Goal: Information Seeking & Learning: Learn about a topic

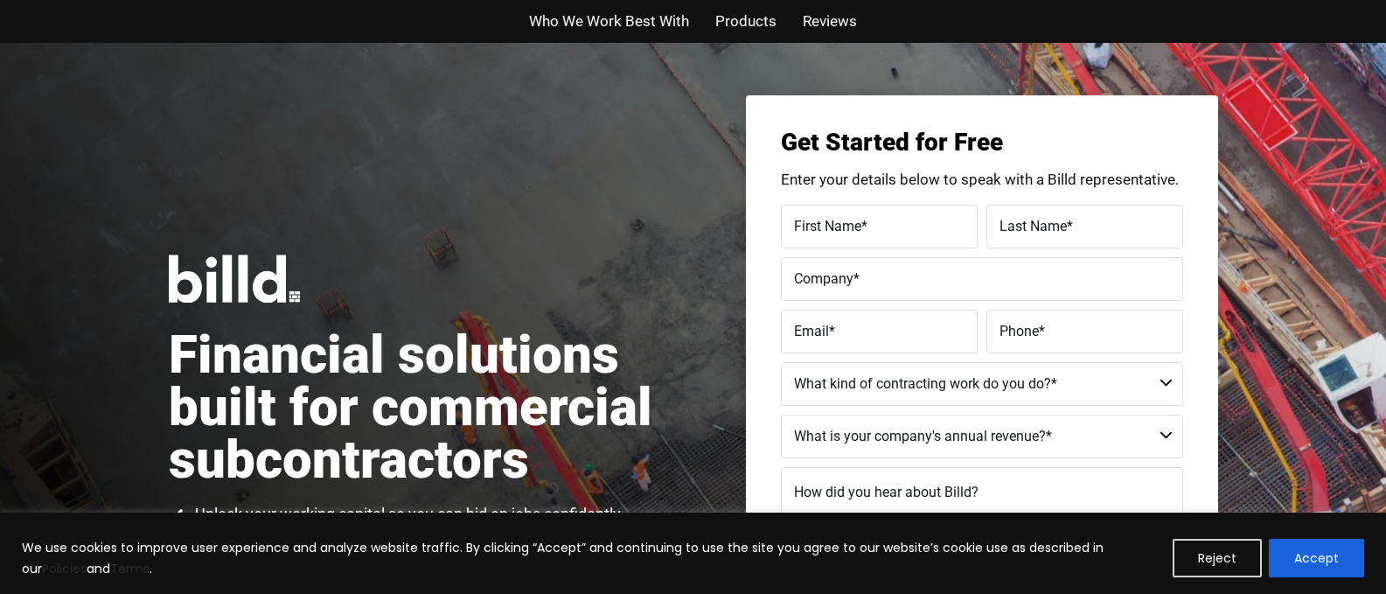
click at [630, 23] on span "Who We Work Best With" at bounding box center [609, 21] width 160 height 25
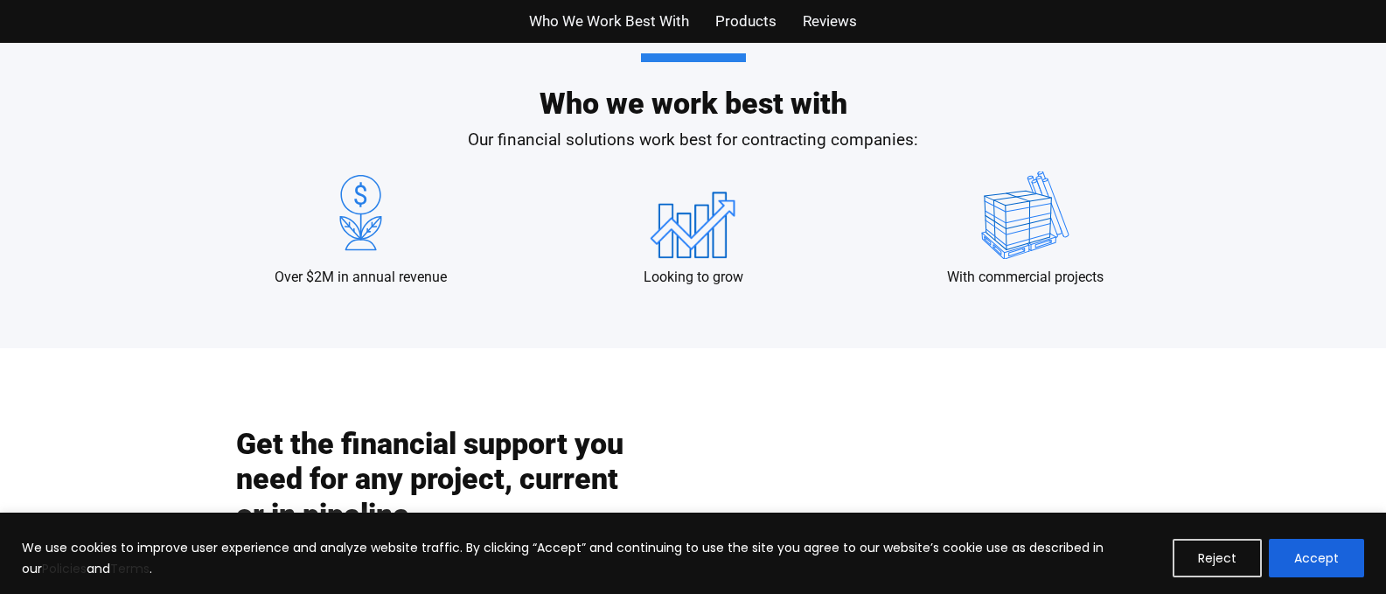
scroll to position [1691, 0]
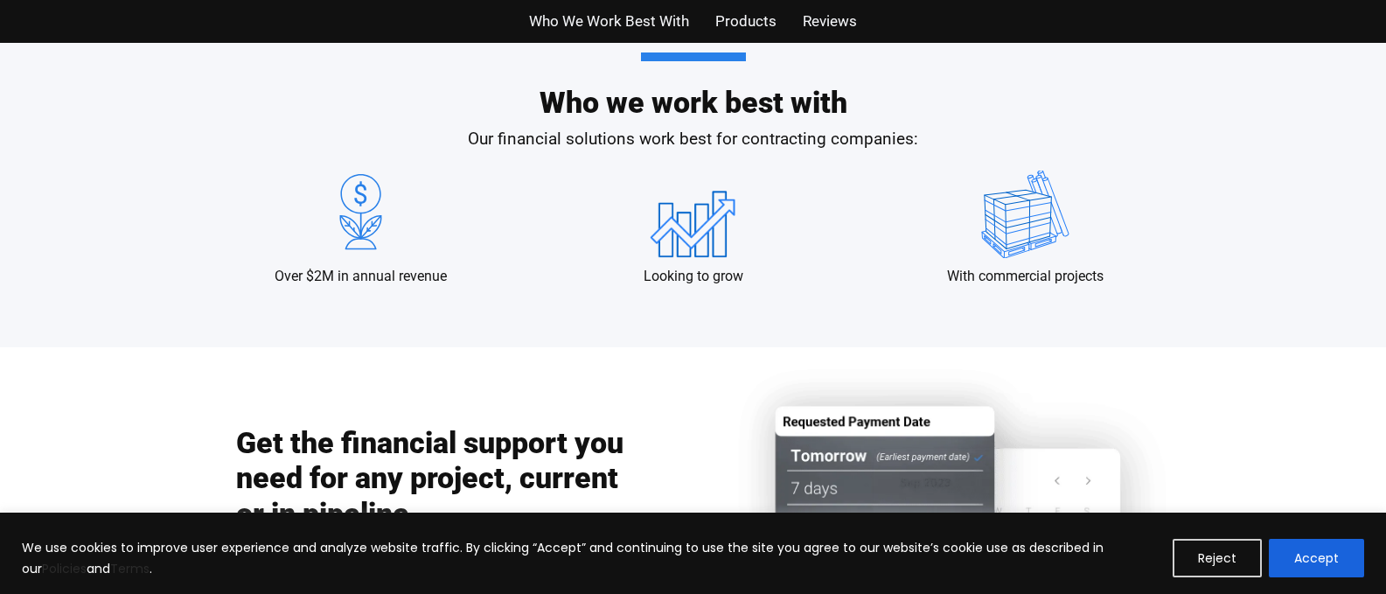
click at [744, 22] on span "Products" at bounding box center [745, 21] width 61 height 25
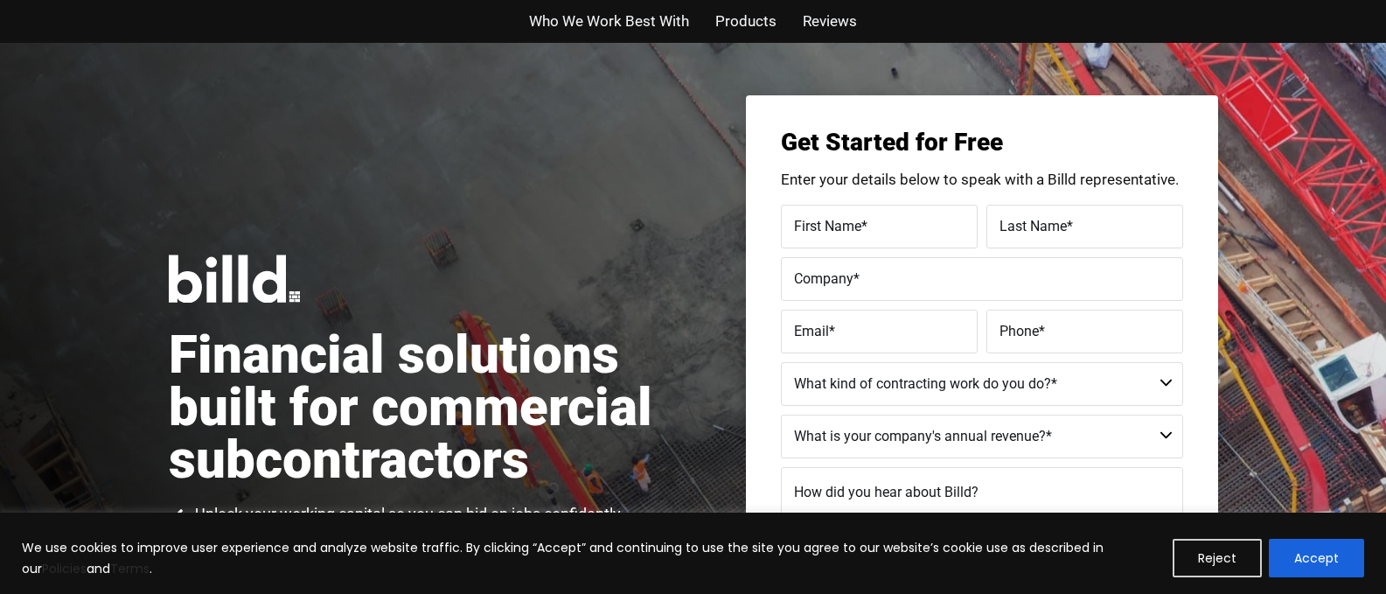
click at [601, 24] on span "Who We Work Best With" at bounding box center [609, 21] width 160 height 25
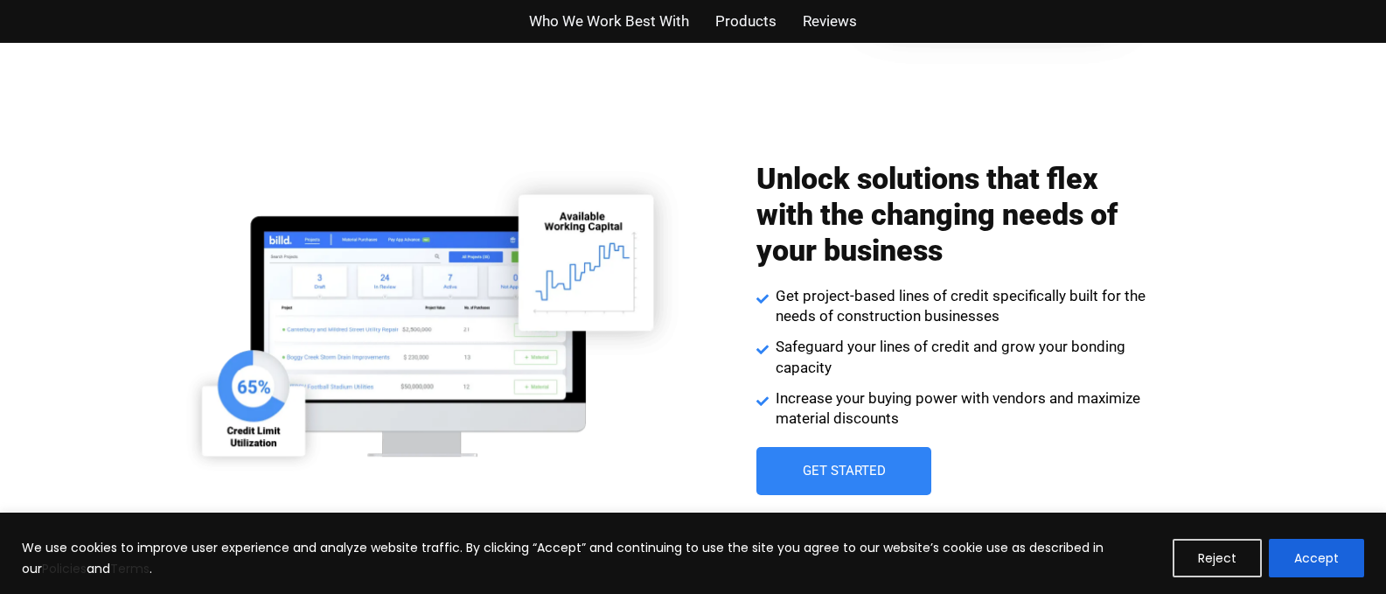
scroll to position [2391, 0]
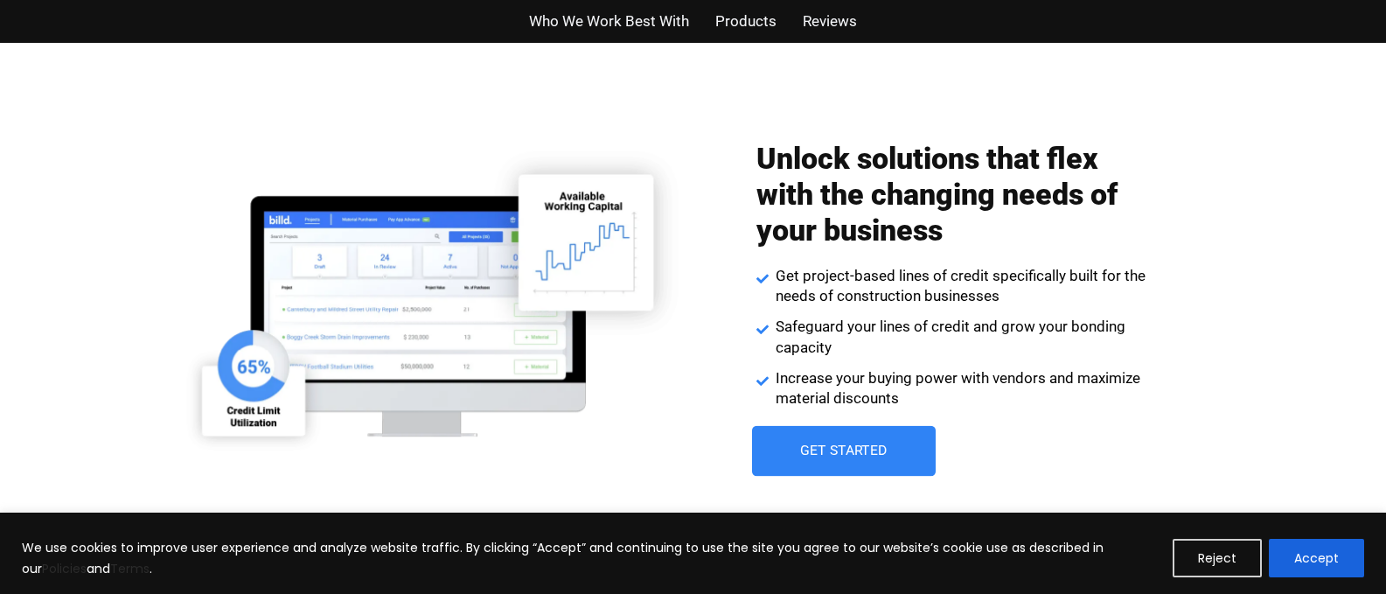
click at [862, 445] on span "Get Started" at bounding box center [843, 451] width 87 height 14
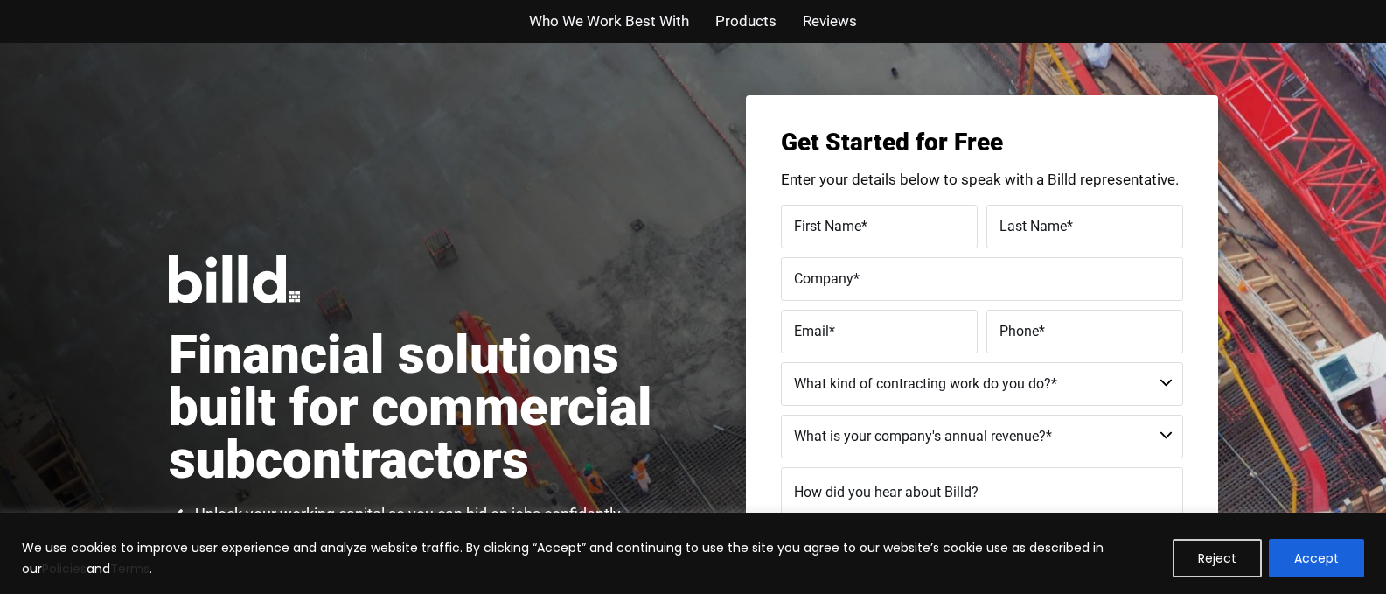
click at [763, 23] on span "Products" at bounding box center [745, 21] width 61 height 25
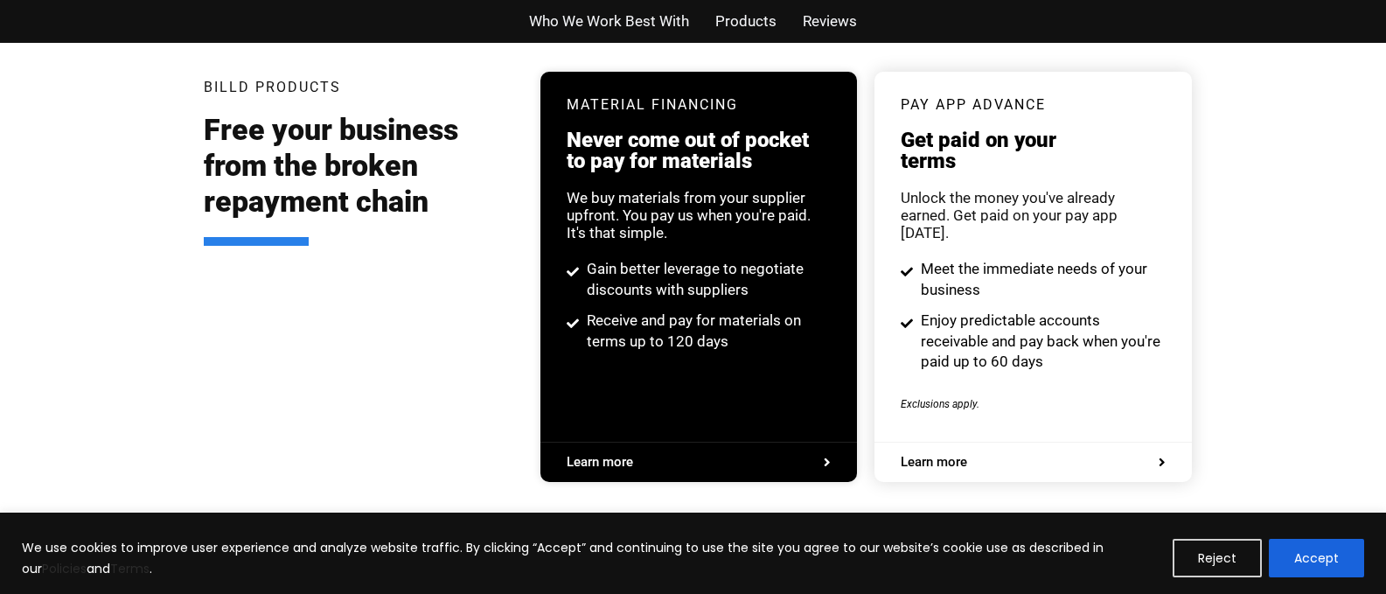
scroll to position [3333, 0]
